Goal: Navigation & Orientation: Find specific page/section

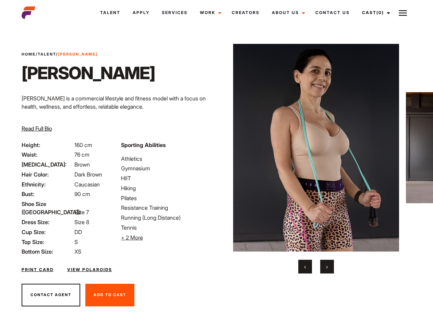
click at [374, 13] on link "Cast (0)" at bounding box center [375, 12] width 38 height 19
click at [403, 13] on img at bounding box center [403, 13] width 8 height 8
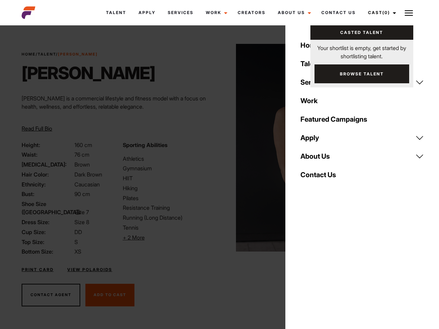
click at [167, 238] on li "+ 2 More Hide More" at bounding box center [169, 238] width 93 height 8
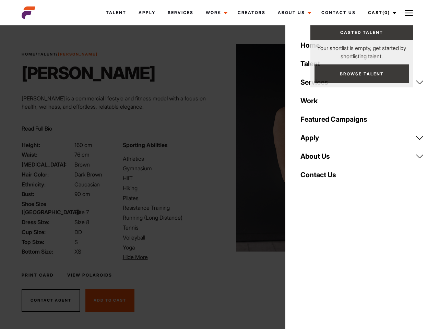
click at [316, 159] on img at bounding box center [319, 148] width 166 height 208
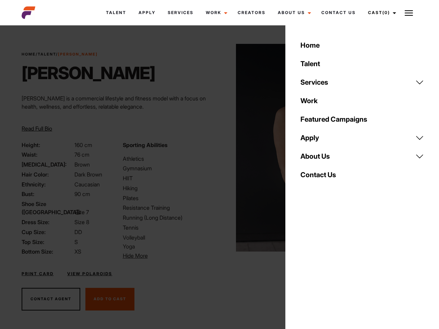
click at [216, 148] on div "Sporting Abilities Athletics Gymnasium HIIT Hiking Pilates Resistance Training …" at bounding box center [169, 200] width 101 height 119
click at [305, 267] on div "Home Talent Services Talent Casting Photography Videography Creative Hair and M…" at bounding box center [362, 164] width 154 height 329
click at [327, 267] on div "Home Talent Services Talent Casting Photography Videography Creative Hair and M…" at bounding box center [362, 164] width 154 height 329
